Goal: Information Seeking & Learning: Understand process/instructions

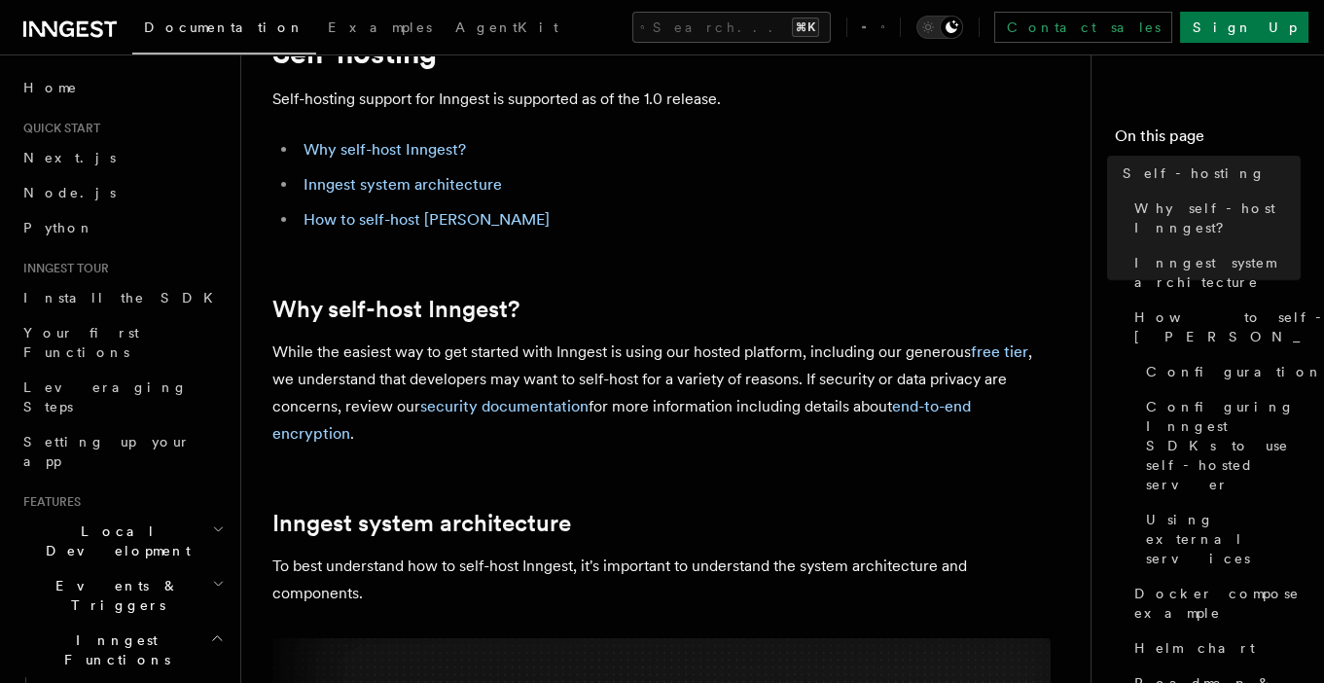
scroll to position [86, 0]
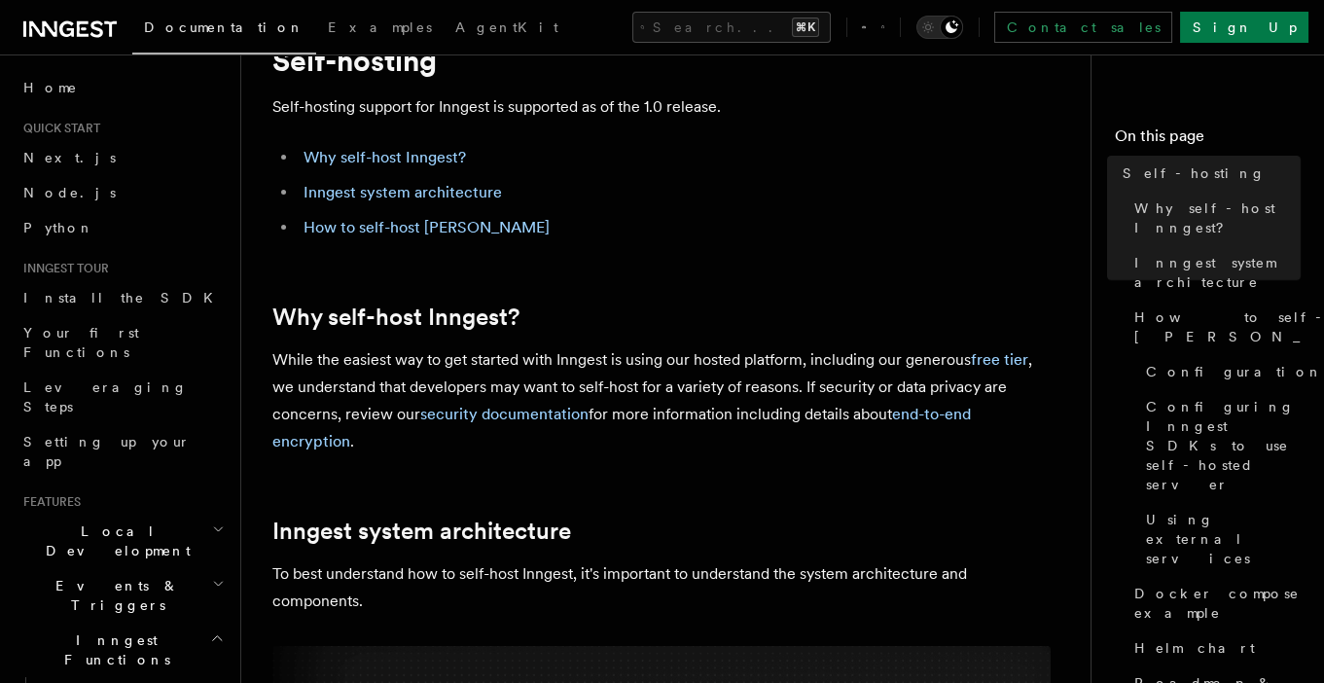
click at [874, 451] on p "While the easiest way to get started with Inngest is using our hosted platform,…" at bounding box center [661, 400] width 778 height 109
click at [985, 358] on link "free tier" at bounding box center [999, 359] width 57 height 18
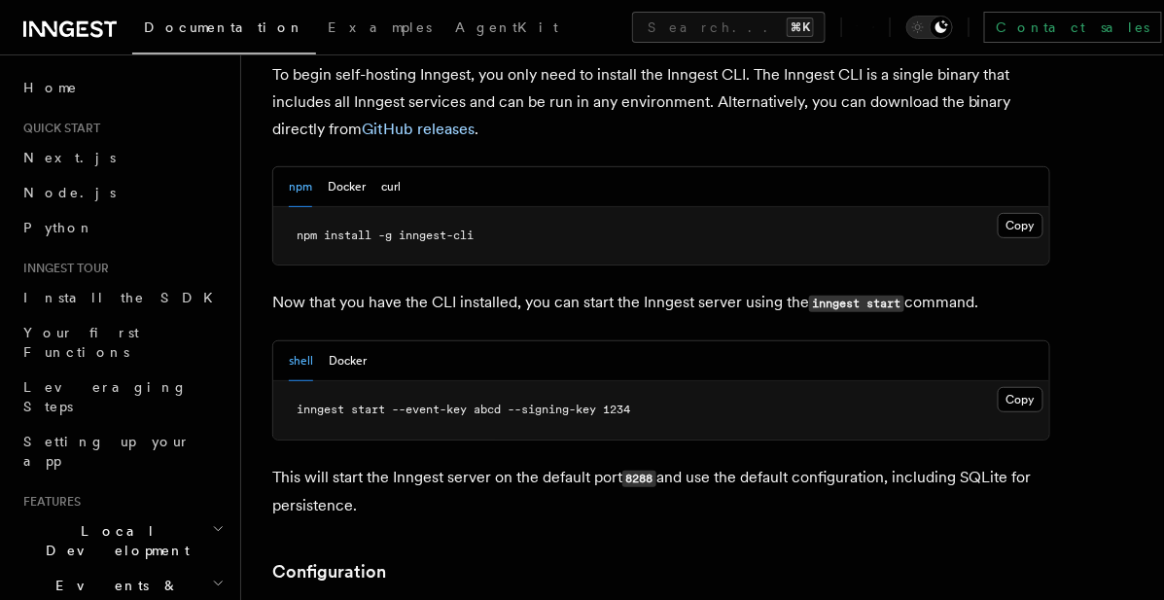
scroll to position [2013, 0]
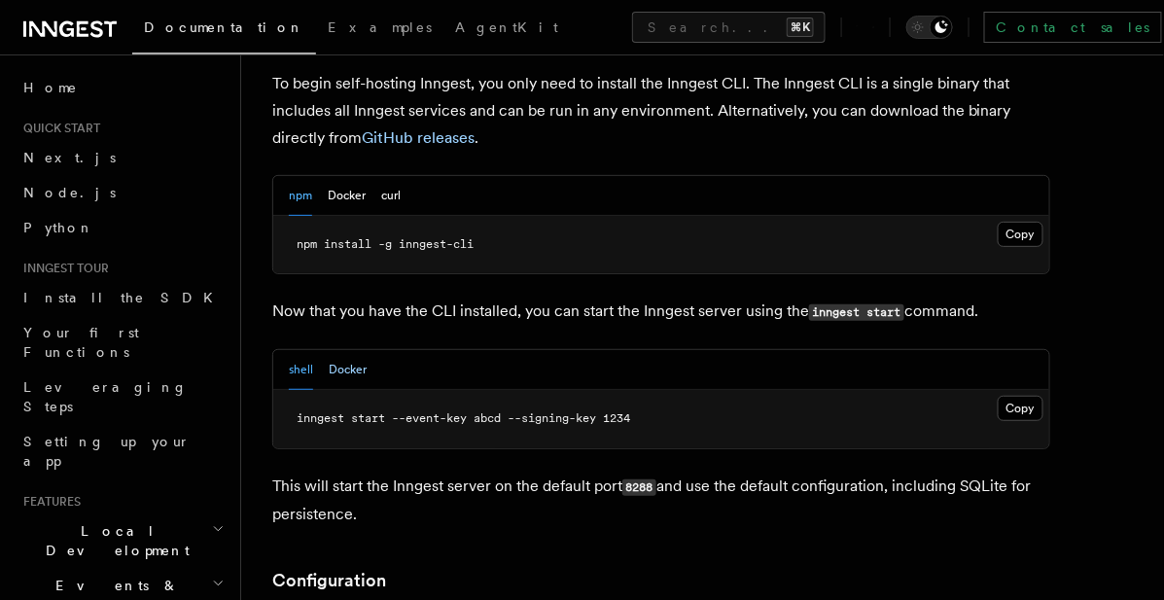
click at [352, 350] on button "Docker" at bounding box center [348, 370] width 38 height 40
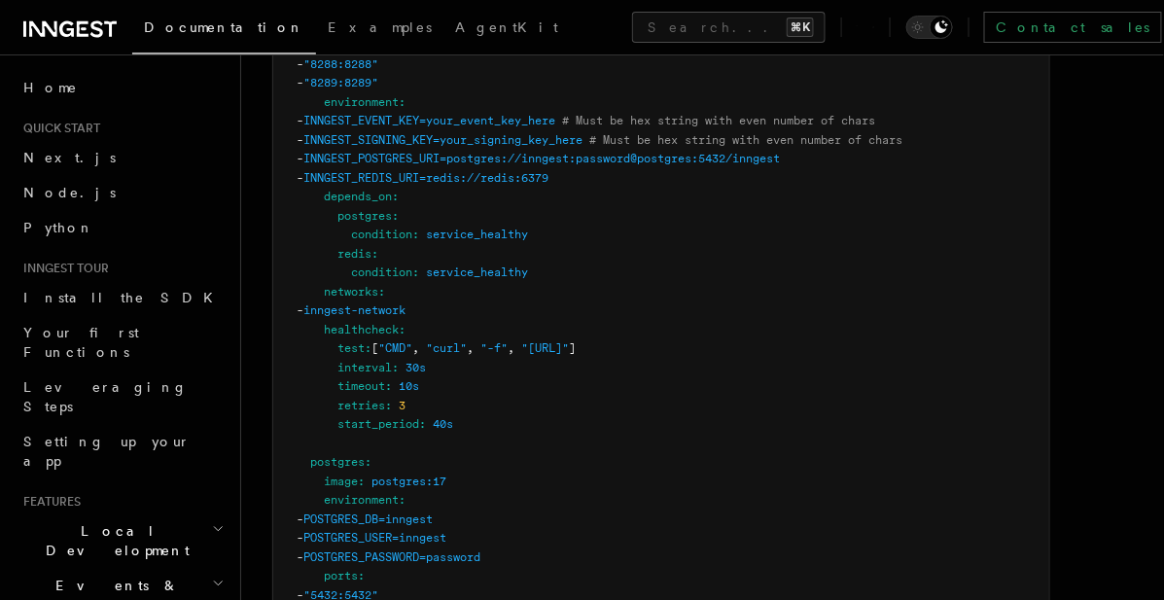
scroll to position [5131, 0]
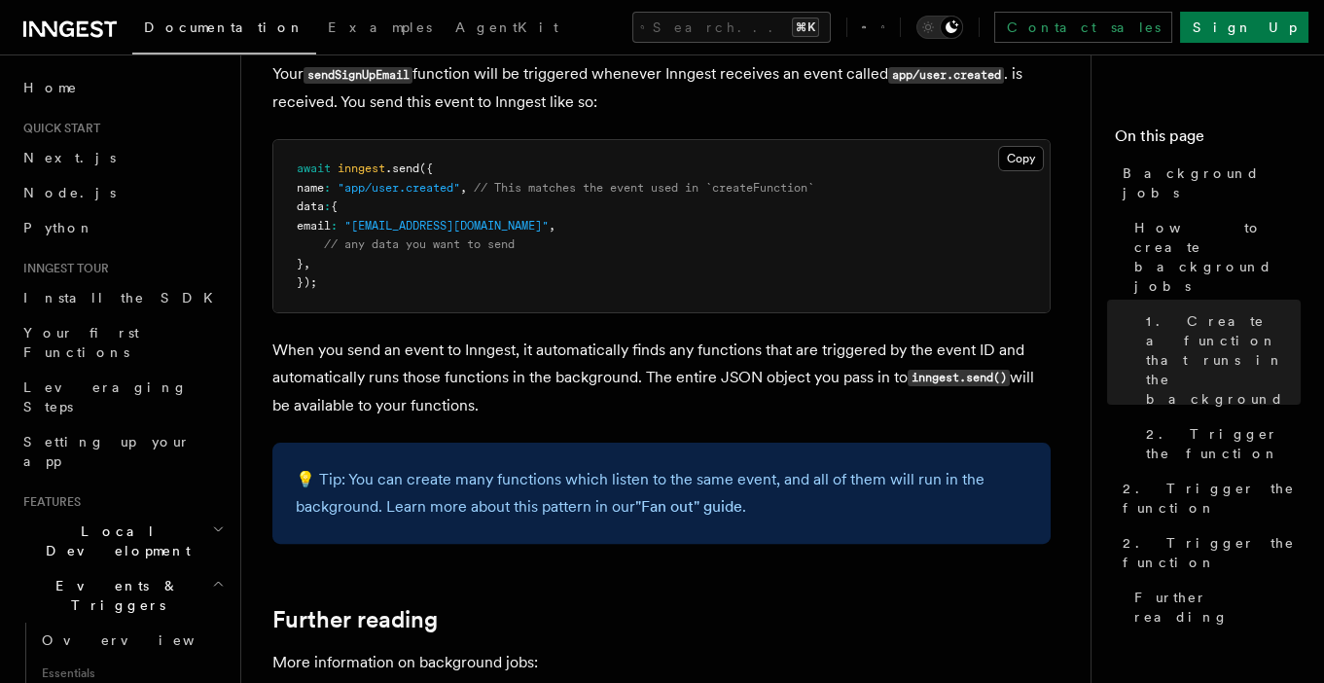
scroll to position [1639, 0]
